Goal: Navigation & Orientation: Find specific page/section

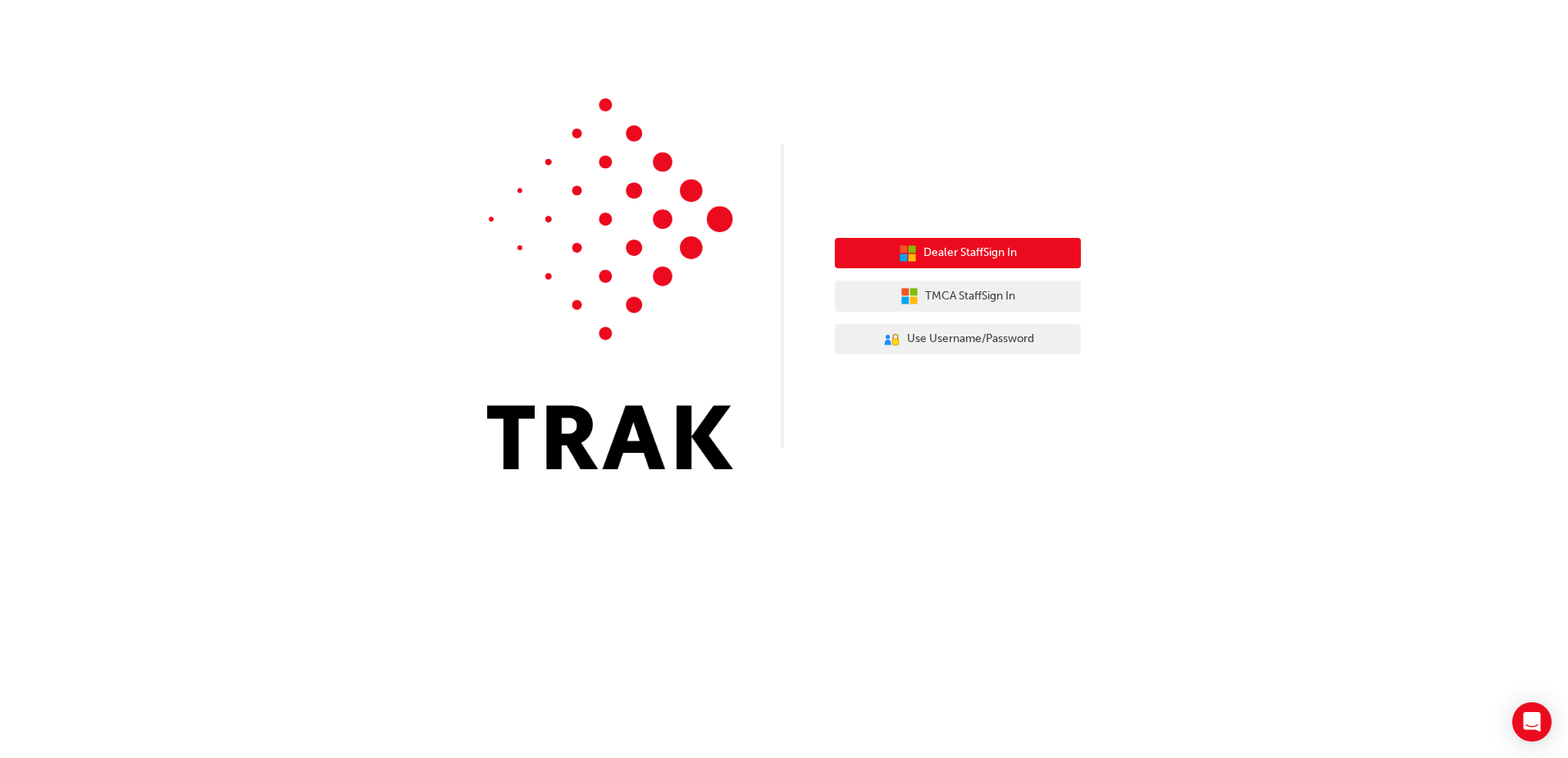
click at [906, 256] on icon "button" at bounding box center [908, 254] width 18 height 18
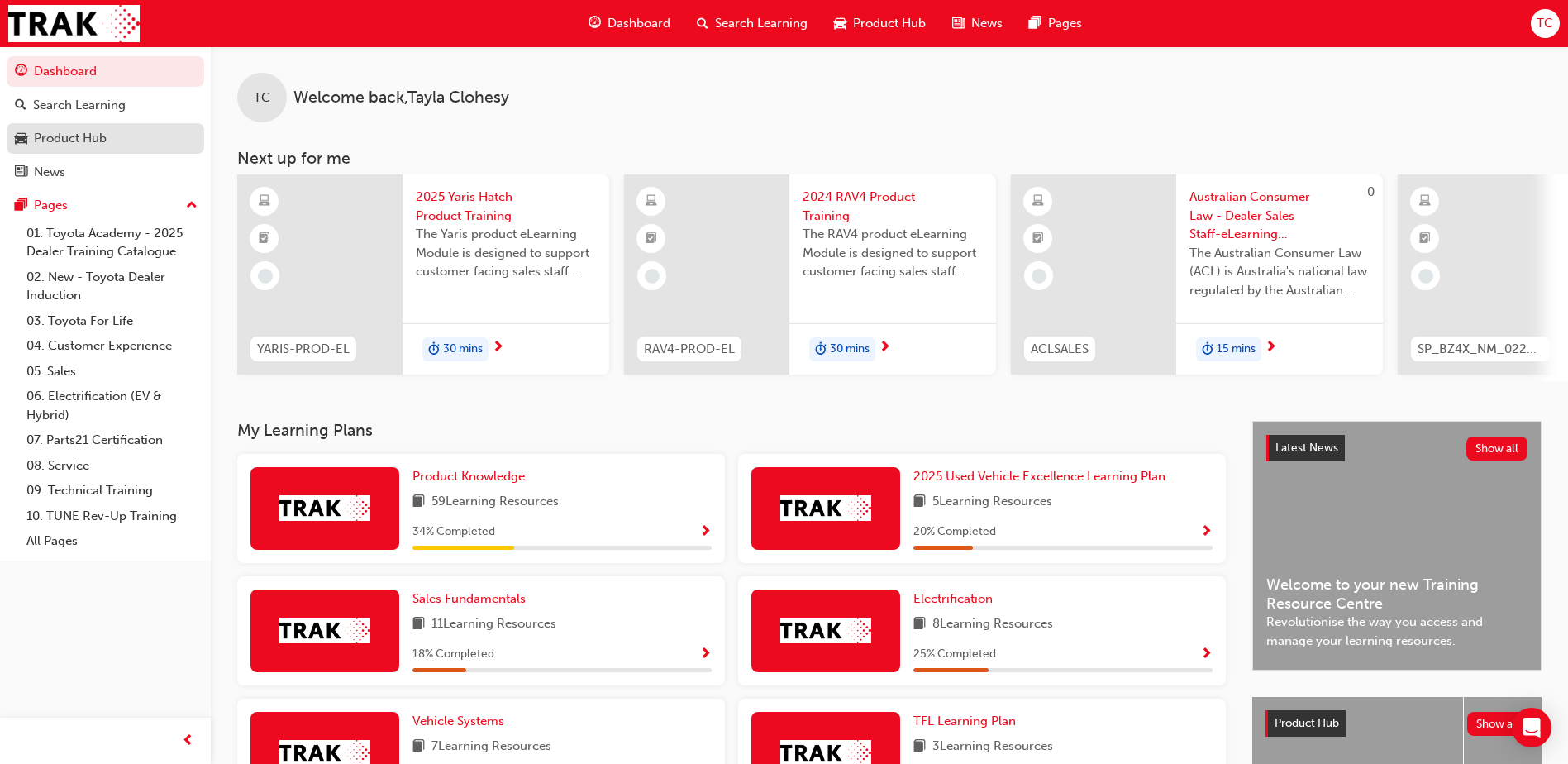
drag, startPoint x: 252, startPoint y: 0, endPoint x: 67, endPoint y: 143, distance: 233.8
click at [74, 144] on div "Product Hub" at bounding box center [70, 138] width 73 height 19
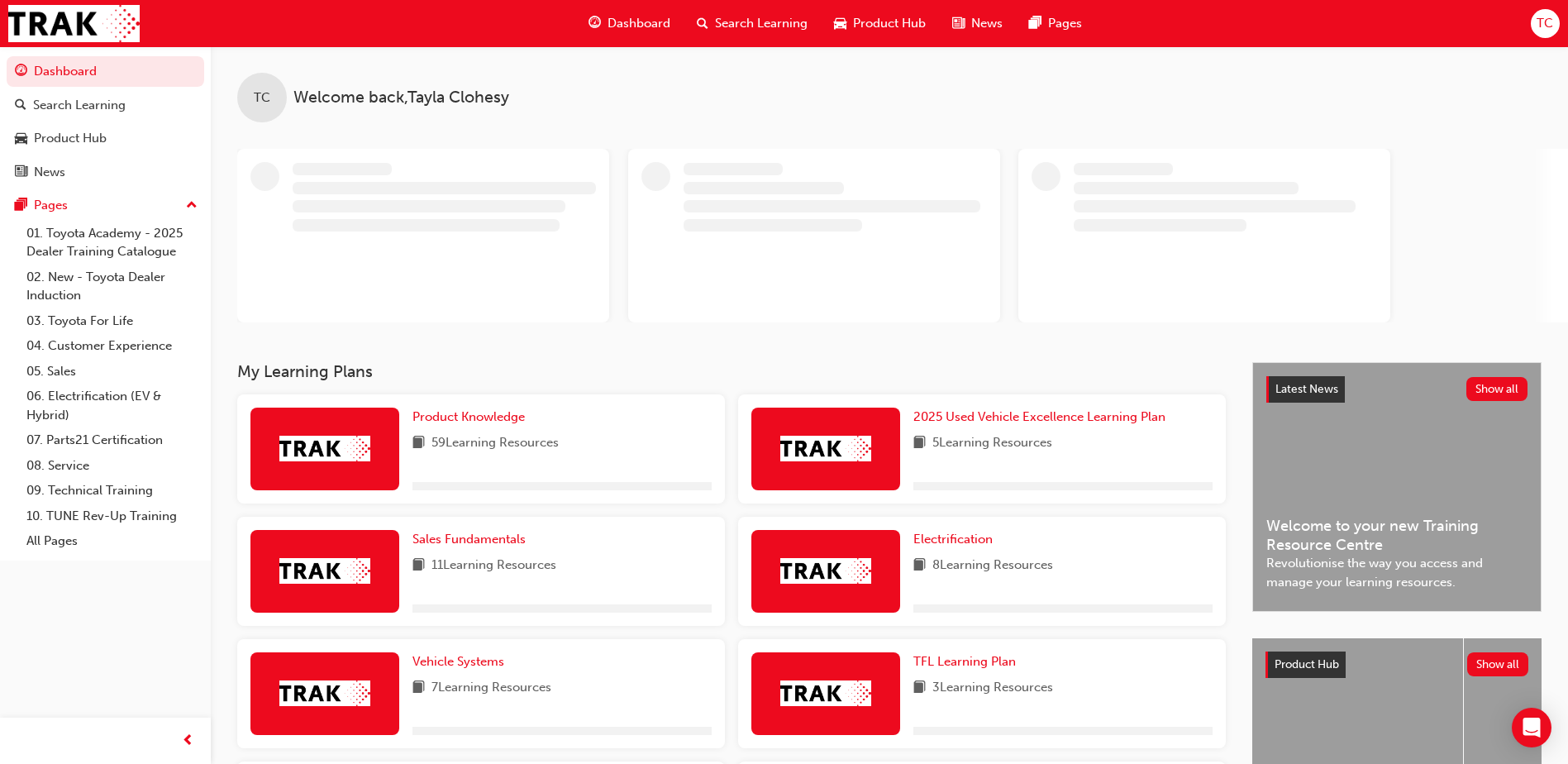
click at [1564, 24] on div "Dashboard Search Learning Product Hub News Pages TC" at bounding box center [784, 24] width 1568 height 47
click at [1544, 24] on span "TC" at bounding box center [1545, 24] width 17 height 19
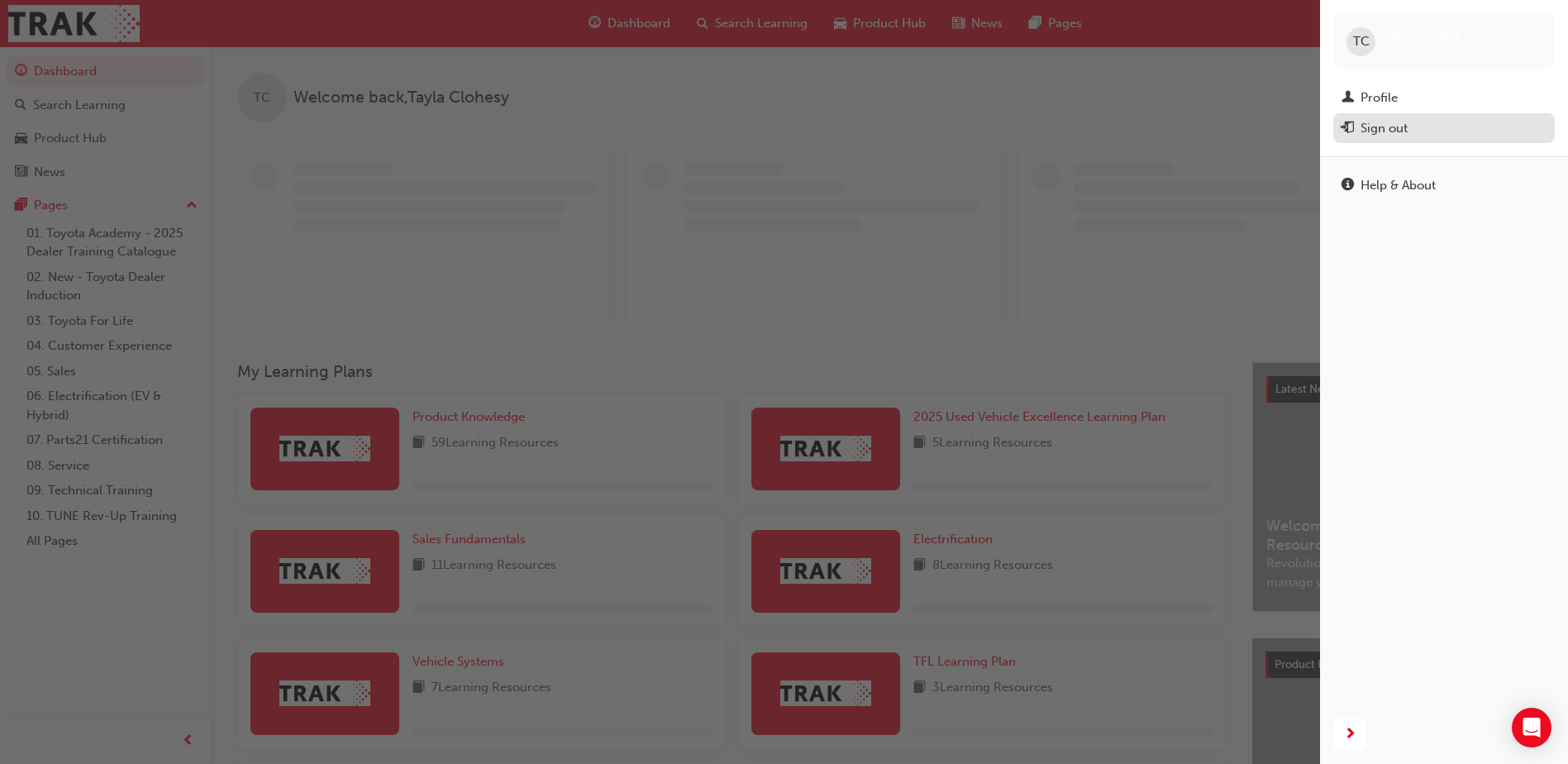
click at [1492, 143] on button "Sign out" at bounding box center [1444, 128] width 222 height 30
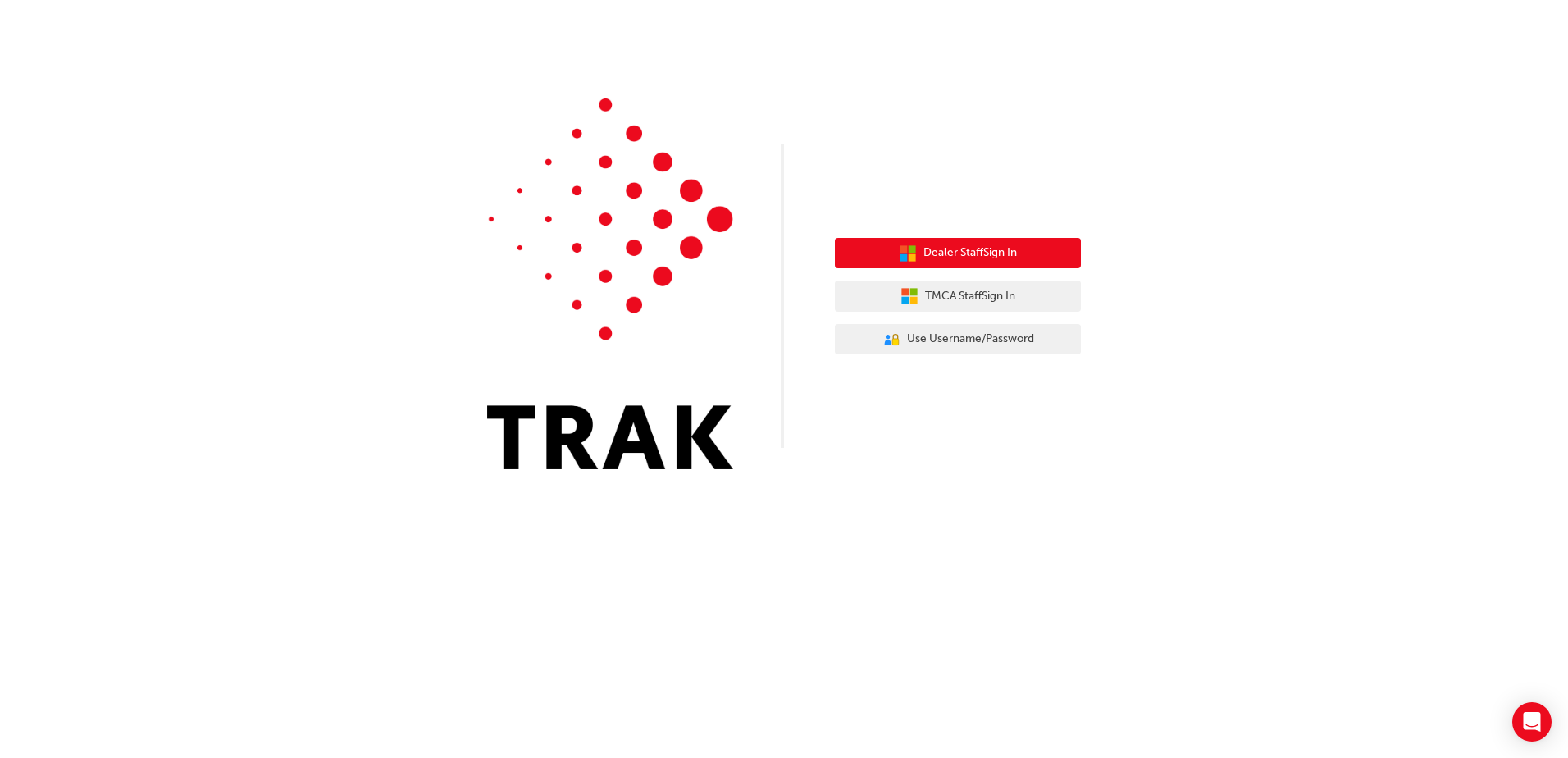
click at [932, 256] on span "Dealer Staff Sign In" at bounding box center [970, 253] width 94 height 19
